Goal: Communication & Community: Answer question/provide support

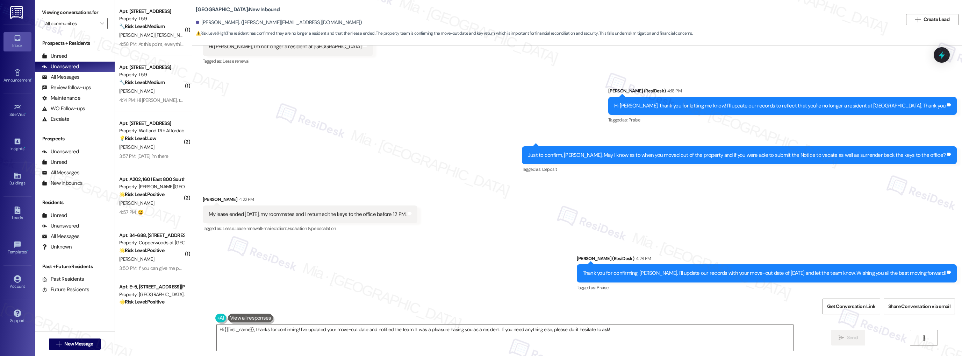
scroll to position [3754, 0]
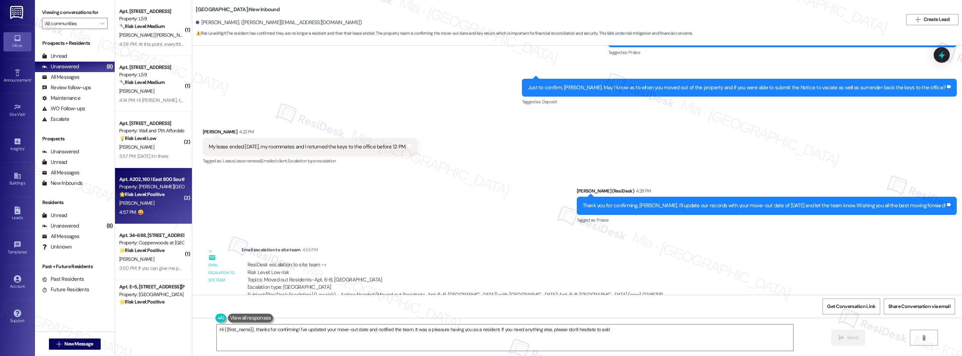
click at [151, 196] on strong "🌟 Risk Level: Positive" at bounding box center [141, 194] width 45 height 6
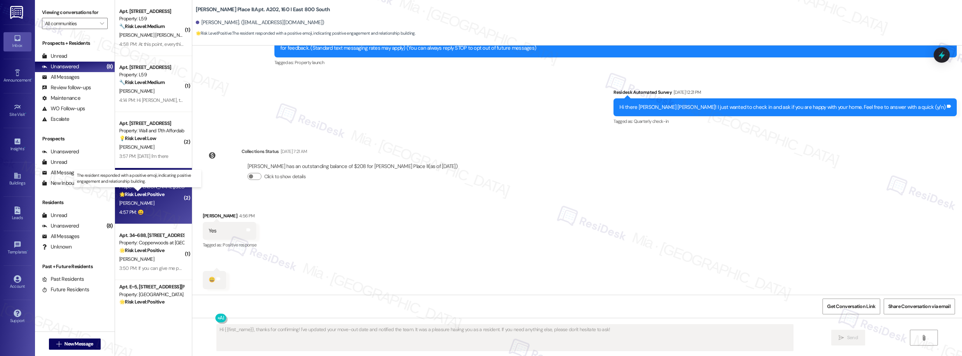
scroll to position [86, 0]
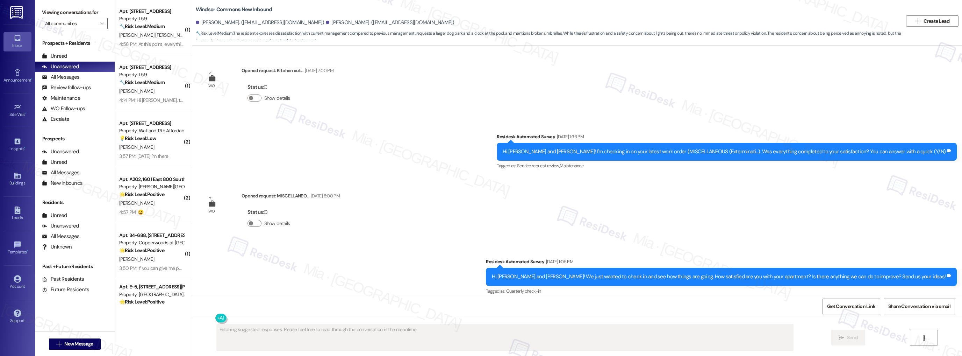
scroll to position [16055, 0]
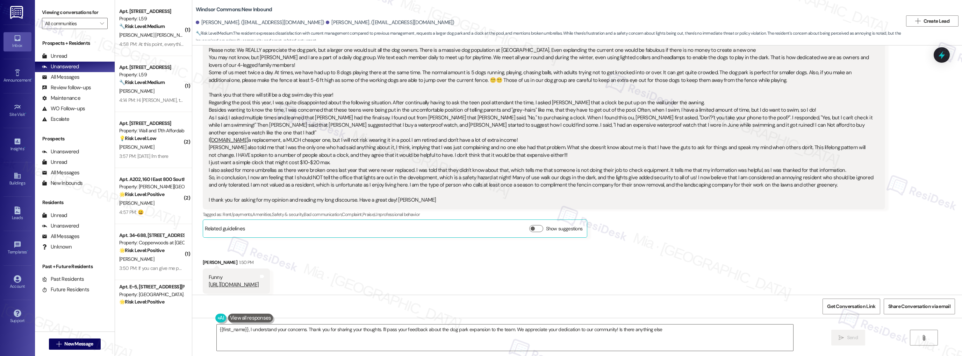
type textarea "{{first_name}}, I understand your concerns. Thank you for sharing your thoughts…"
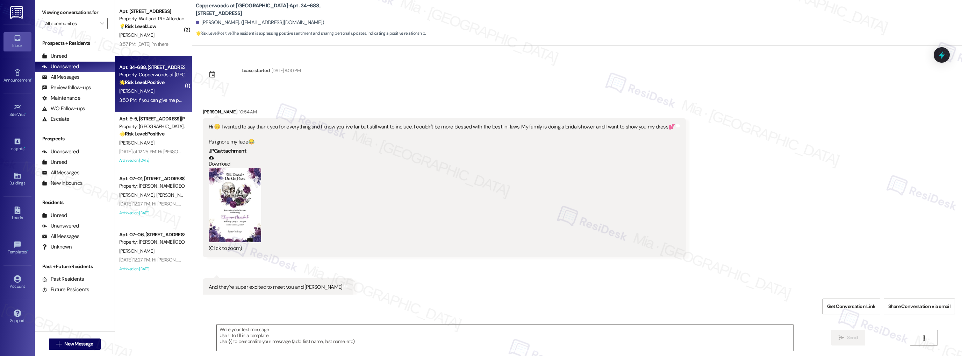
scroll to position [165, 0]
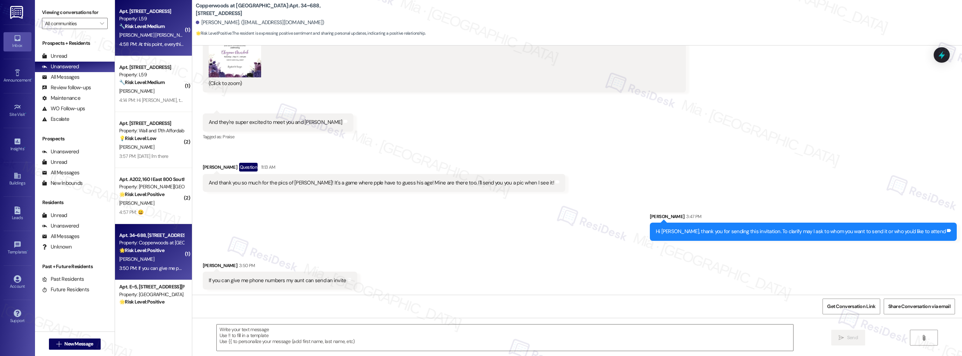
click at [143, 48] on div "4:58 PM: At this point, everything has been going very well overall. However, t…" at bounding box center [152, 44] width 66 height 9
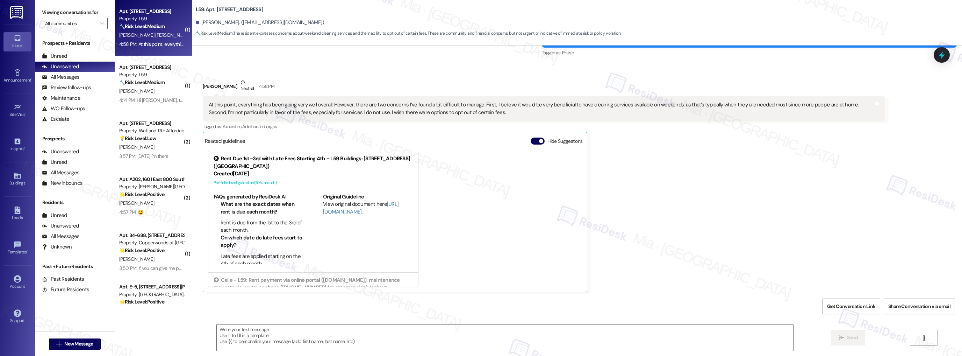
scroll to position [2010, 0]
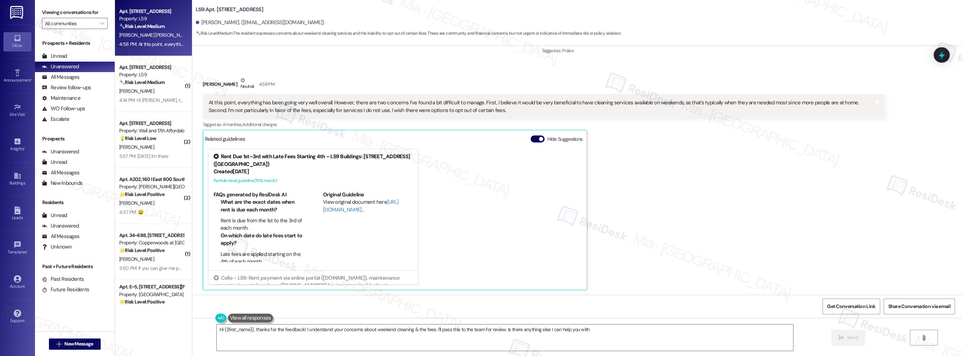
type textarea "Hi {{first_name}}, thanks for the feedback! I understand your concerns about we…"
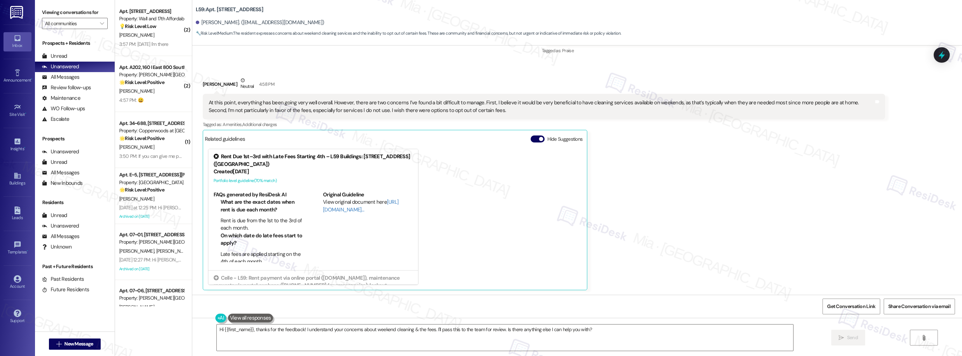
scroll to position [0, 0]
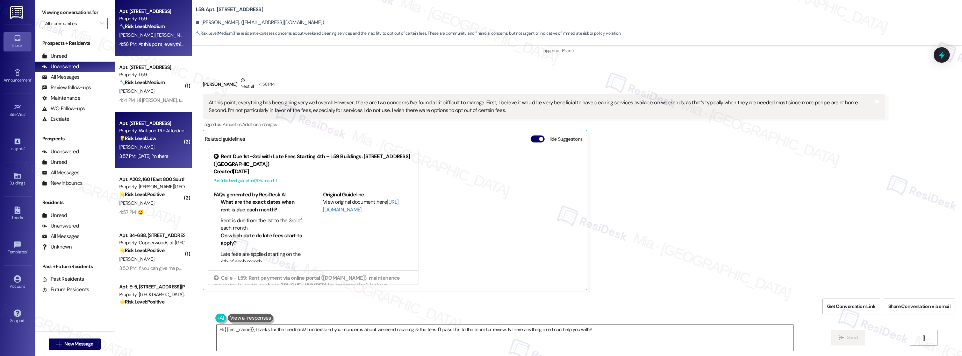
click at [160, 151] on div "[PERSON_NAME]" at bounding box center [152, 147] width 66 height 9
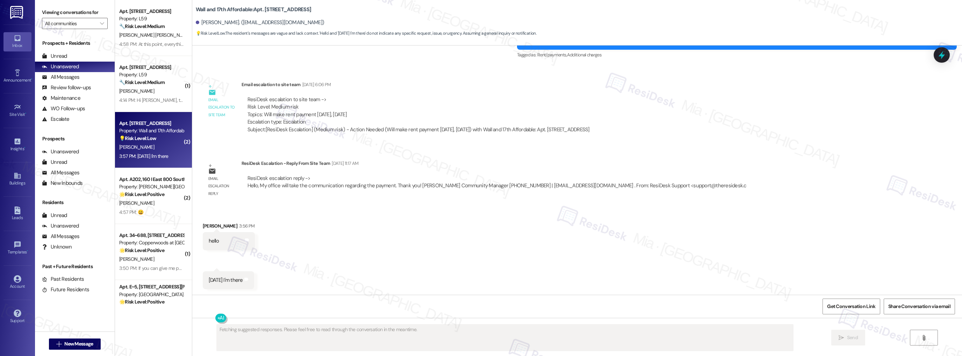
scroll to position [880, 0]
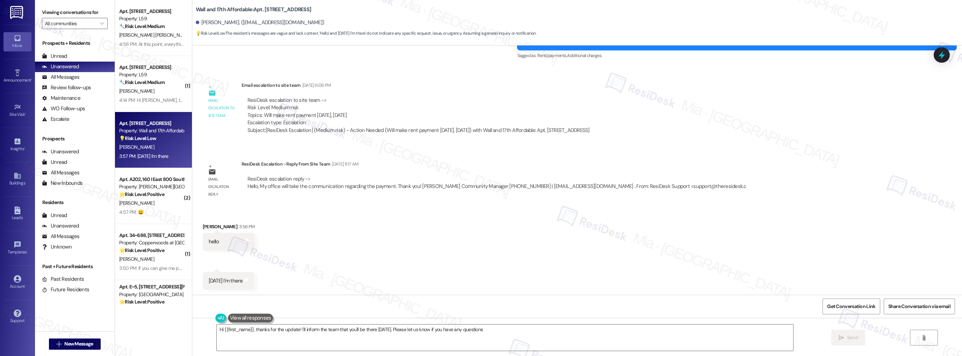
type textarea "Hi {{first_name}}, thanks for the update! I'll inform the team that you'll be t…"
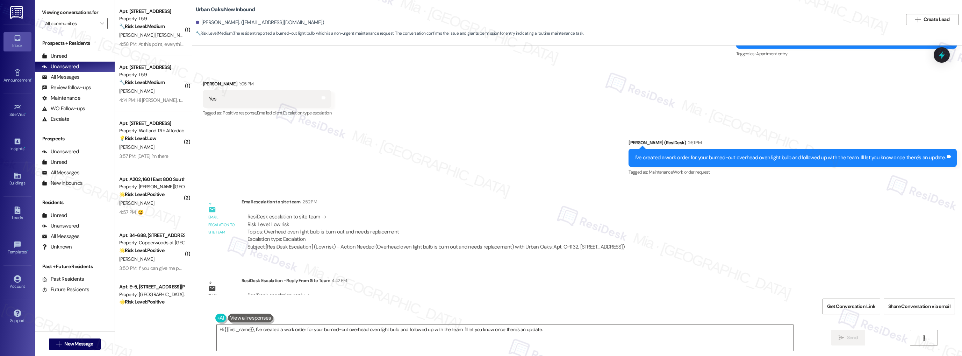
scroll to position [754, 0]
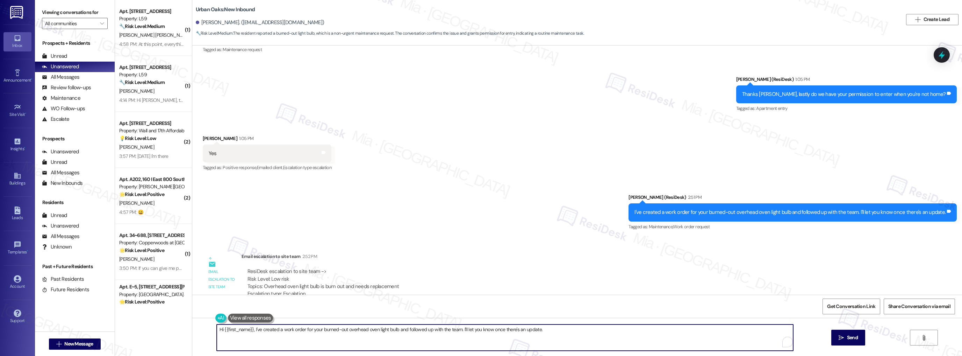
drag, startPoint x: 221, startPoint y: 329, endPoint x: 572, endPoint y: 330, distance: 351.0
click at [572, 330] on textarea "Hi {{first_name}}, I've created a work order for your burned-out overhead oven …" at bounding box center [505, 337] width 577 height 26
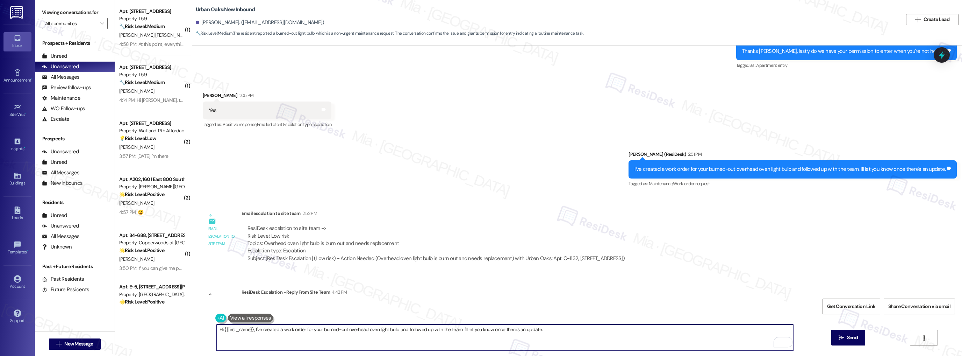
scroll to position [838, 0]
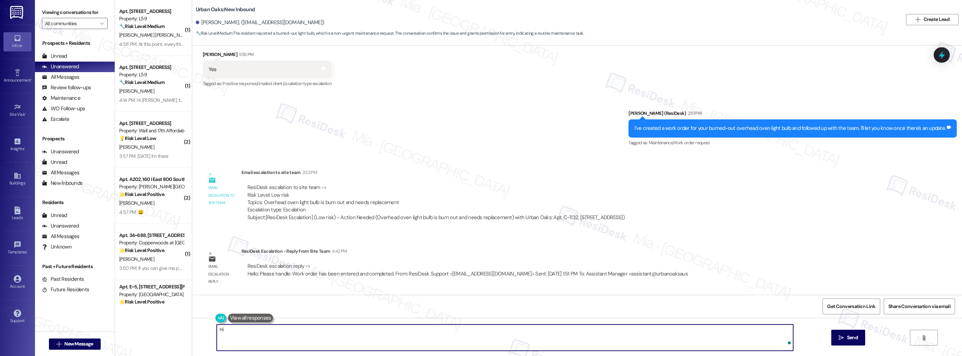
type textarea "H"
click at [336, 329] on textarea "The team just send an update that the work oder has been completed" at bounding box center [505, 337] width 577 height 26
click at [390, 328] on textarea "The team just send an update that the work oder has been entered and completed" at bounding box center [505, 337] width 577 height 26
click at [252, 306] on span "sent" at bounding box center [249, 307] width 12 height 6
click at [312, 309] on span "order" at bounding box center [310, 307] width 14 height 6
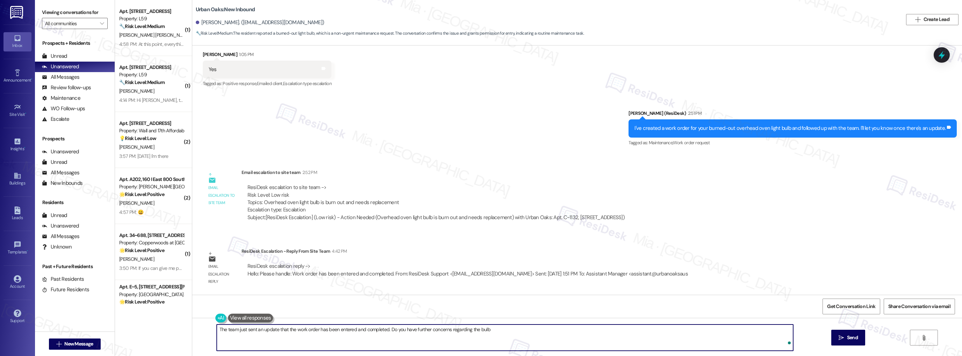
type textarea "The team just sent an update that the work order has been entered and completed…"
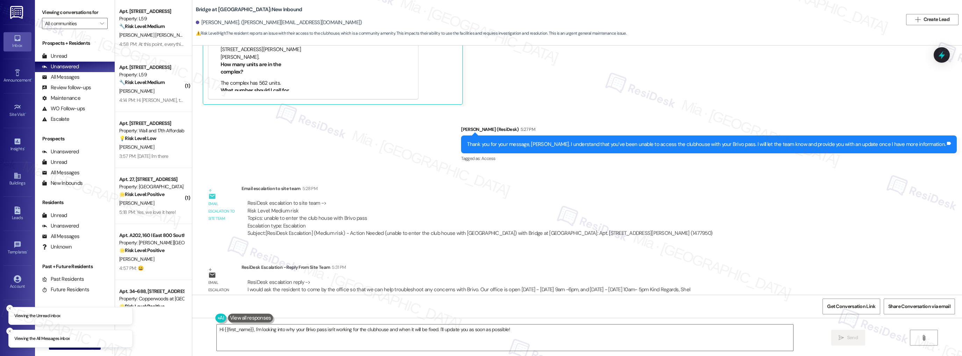
scroll to position [251, 0]
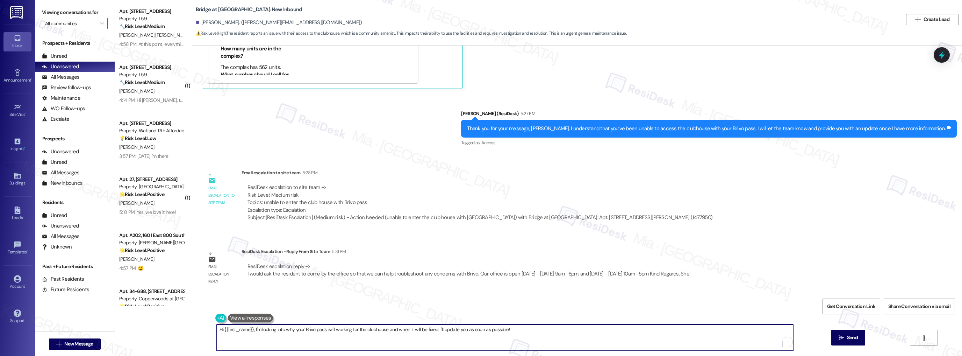
drag, startPoint x: 251, startPoint y: 330, endPoint x: 545, endPoint y: 329, distance: 294.3
click at [545, 329] on textarea "Hi {{first_name}}, I'm looking into why your Brivo pass isn't working for the c…" at bounding box center [505, 337] width 577 height 26
paste textarea "would ask the resident to come by the office so that we can help troubleshoot a…"
drag, startPoint x: 252, startPoint y: 330, endPoint x: 297, endPoint y: 330, distance: 45.4
click at [297, 330] on textarea "Hi {{first_name}}, I would ask the resident to come by the office so that we ca…" at bounding box center [505, 337] width 577 height 26
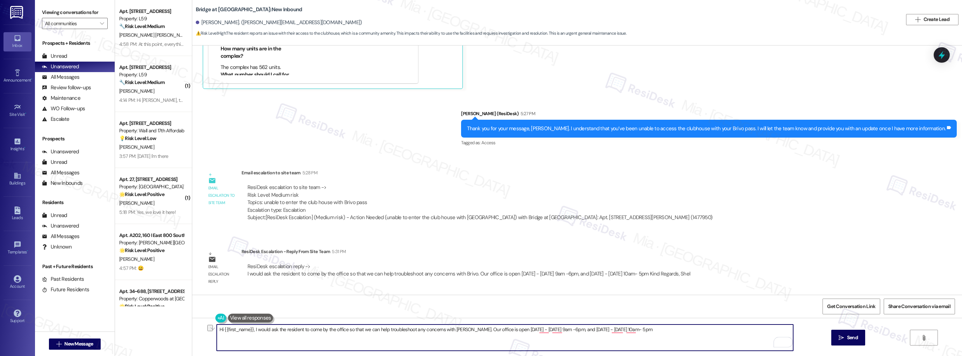
click at [280, 330] on textarea "Hi {{first_name}}, I would ask the resident to come by the office so that we ca…" at bounding box center [505, 337] width 577 height 26
drag, startPoint x: 251, startPoint y: 329, endPoint x: 304, endPoint y: 329, distance: 53.1
click at [304, 329] on textarea "Hi {{first_name}}, I would ask the resident to come by the office so that we ca…" at bounding box center [505, 337] width 577 height 26
click at [323, 328] on textarea "Hi {{first_name}}, please come by the office so that we can help troubleshoot a…" at bounding box center [505, 337] width 577 height 26
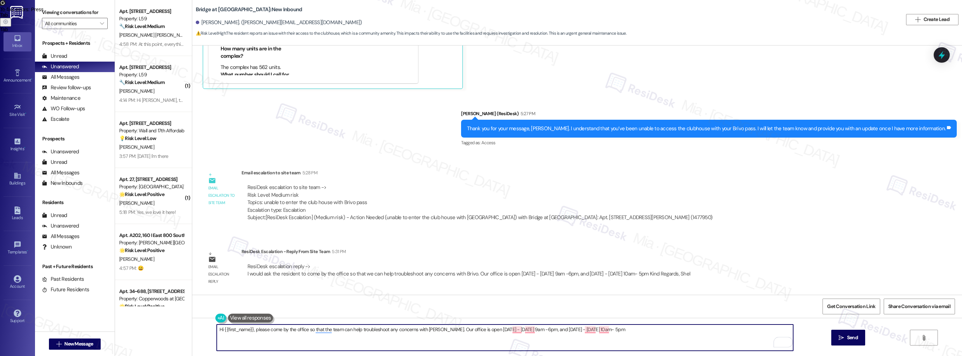
click at [438, 329] on textarea "Hi {{first_name}}, please come by the office so that the team can help troubles…" at bounding box center [505, 337] width 577 height 26
type textarea "Hi {{first_name}}, please come by the office so the team can help troubleshoot …"
click at [846, 336] on span "Send" at bounding box center [853, 336] width 14 height 7
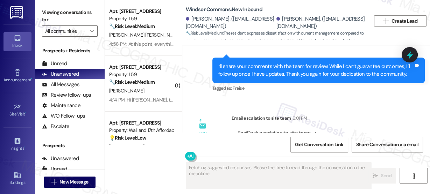
scroll to position [5, 0]
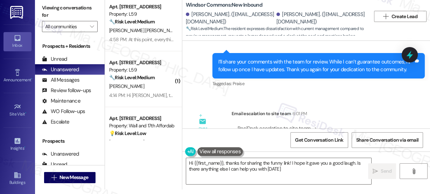
type textarea "Hi {{first_name}}, thanks for sharing the funny link! I hope it gave you a good…"
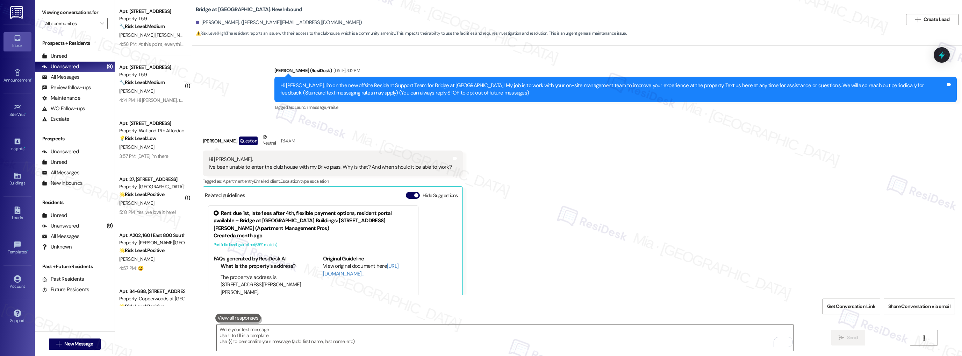
scroll to position [251, 0]
